Goal: Book appointment/travel/reservation

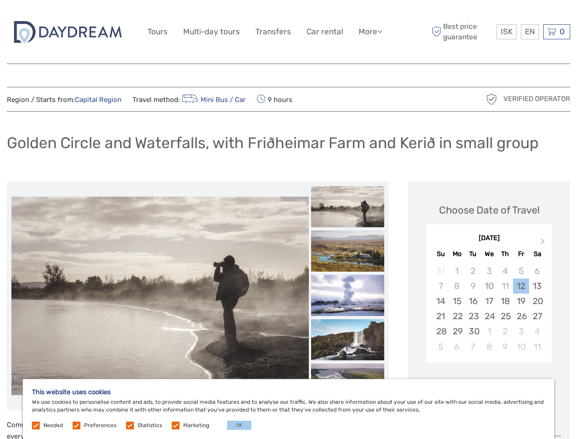
click at [370, 32] on link "More" at bounding box center [371, 31] width 24 height 13
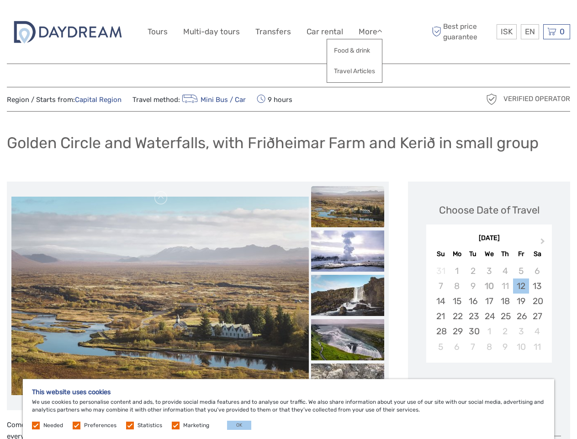
click at [381, 31] on icon at bounding box center [380, 31] width 5 height 8
click at [506, 32] on span "ISK" at bounding box center [507, 31] width 12 height 9
click at [530, 32] on div "EN English Español Deutsch" at bounding box center [530, 31] width 18 height 15
click at [557, 32] on div "0 Items Total 0 ISK Checkout The shopping cart is empty." at bounding box center [556, 31] width 27 height 15
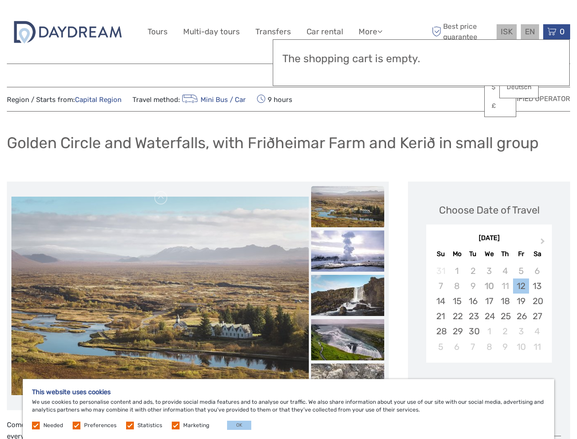
click at [160, 296] on img at bounding box center [160, 296] width 298 height 198
click at [161, 198] on link at bounding box center [161, 198] width 15 height 15
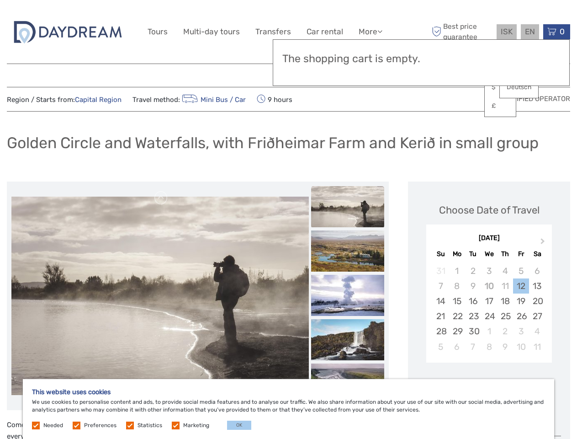
click at [348, 74] on div "Items Total 0 ISK Checkout The shopping cart is empty." at bounding box center [421, 62] width 297 height 47
